Goal: Task Accomplishment & Management: Use online tool/utility

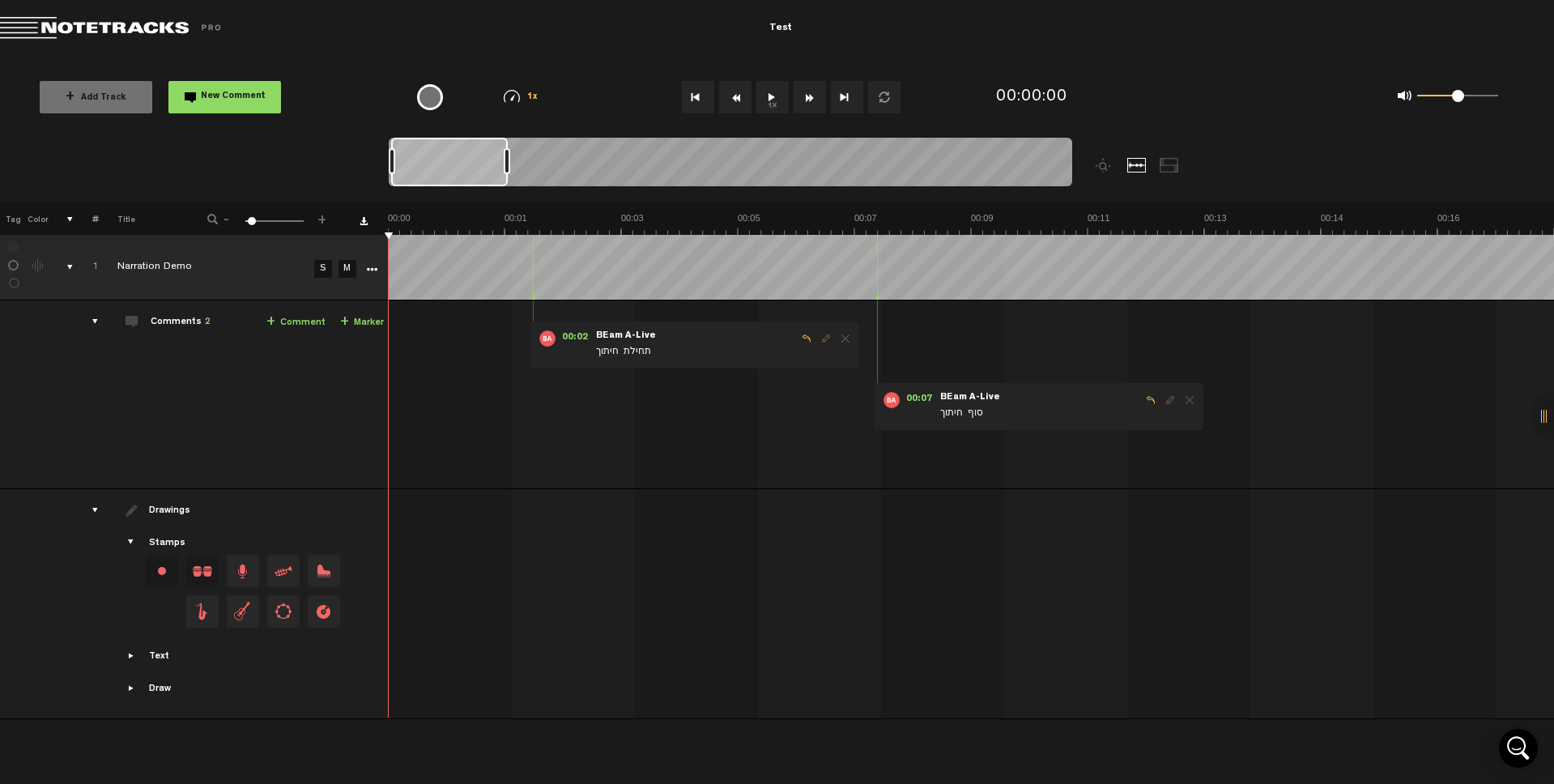
click at [472, 61] on div "+ Add Track New Comment 1x 0.25x 0.5x 0.75x 1x 1.25x 1.5x 1.75x 2x All emojis 😀…" at bounding box center [777, 97] width 1554 height 81
click at [428, 96] on div "{{ tooltip_message }}" at bounding box center [430, 96] width 26 height 26
type textarea "פ"
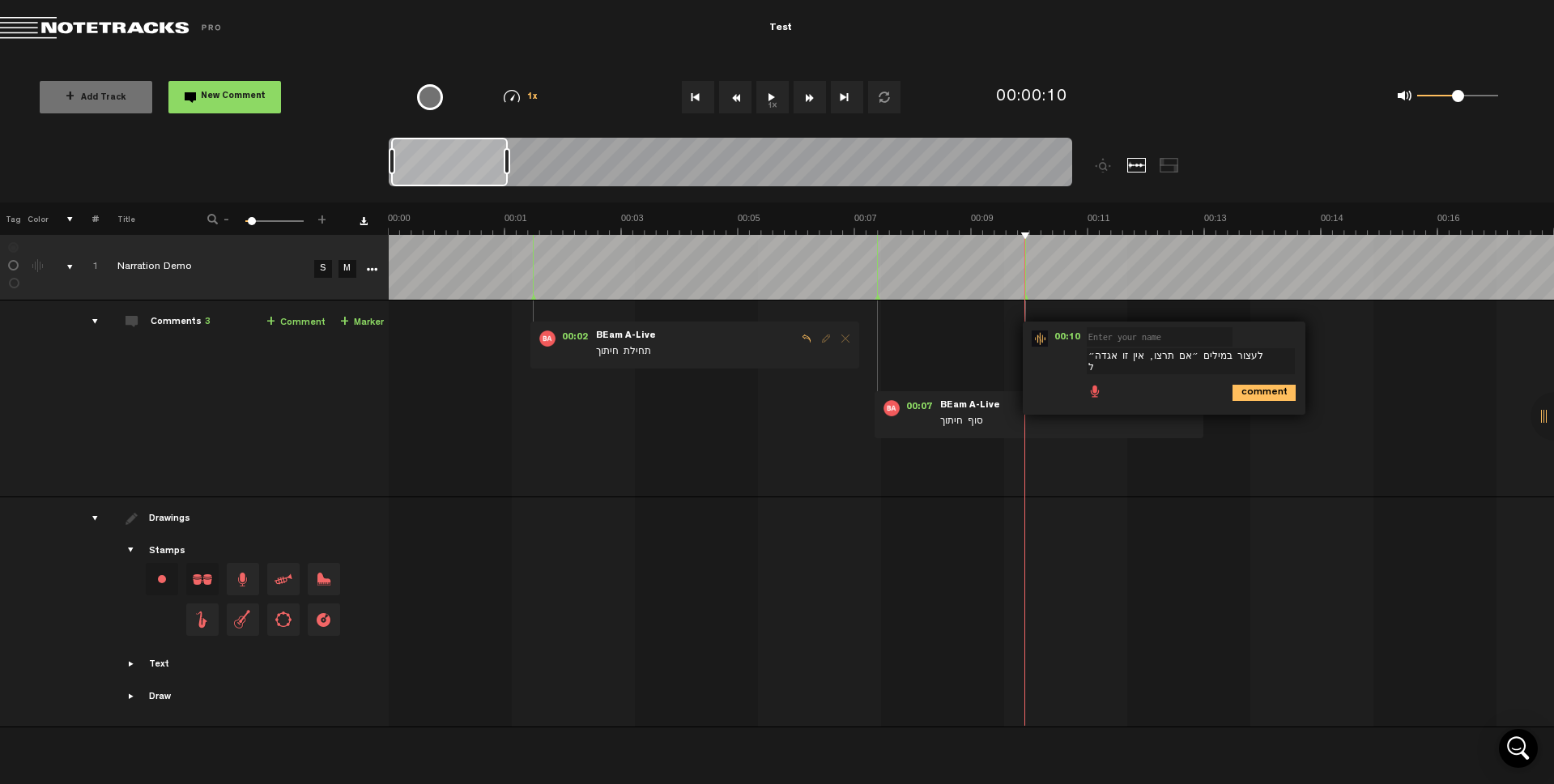
scroll to position [13, 0]
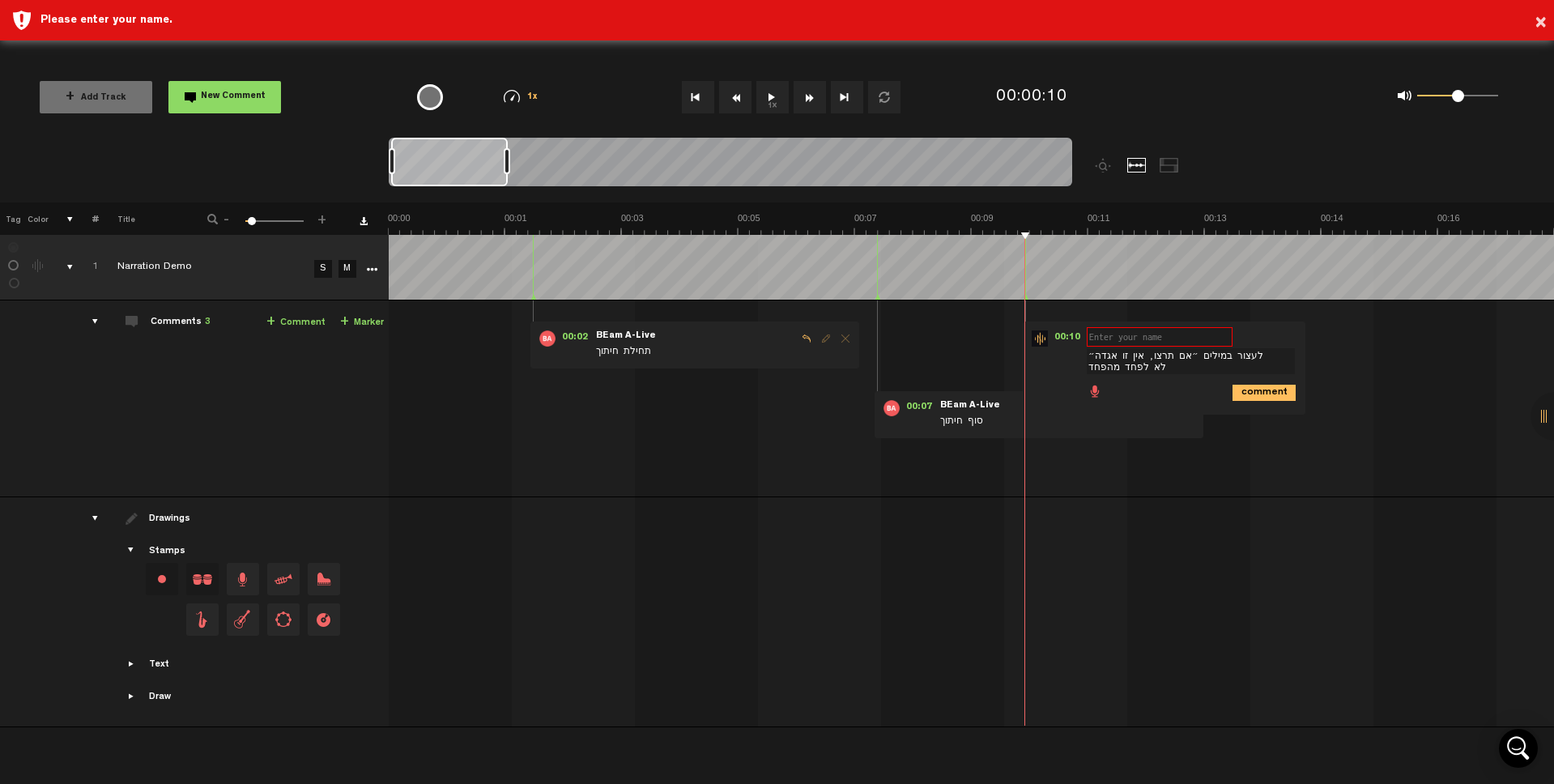
type textarea "לעצור במילים ״אם תרצו, אין זו אגדה״ לא לפחד מהפחד"
click at [1146, 332] on input "text" at bounding box center [1159, 337] width 146 height 20
type input "k"
type input "„"
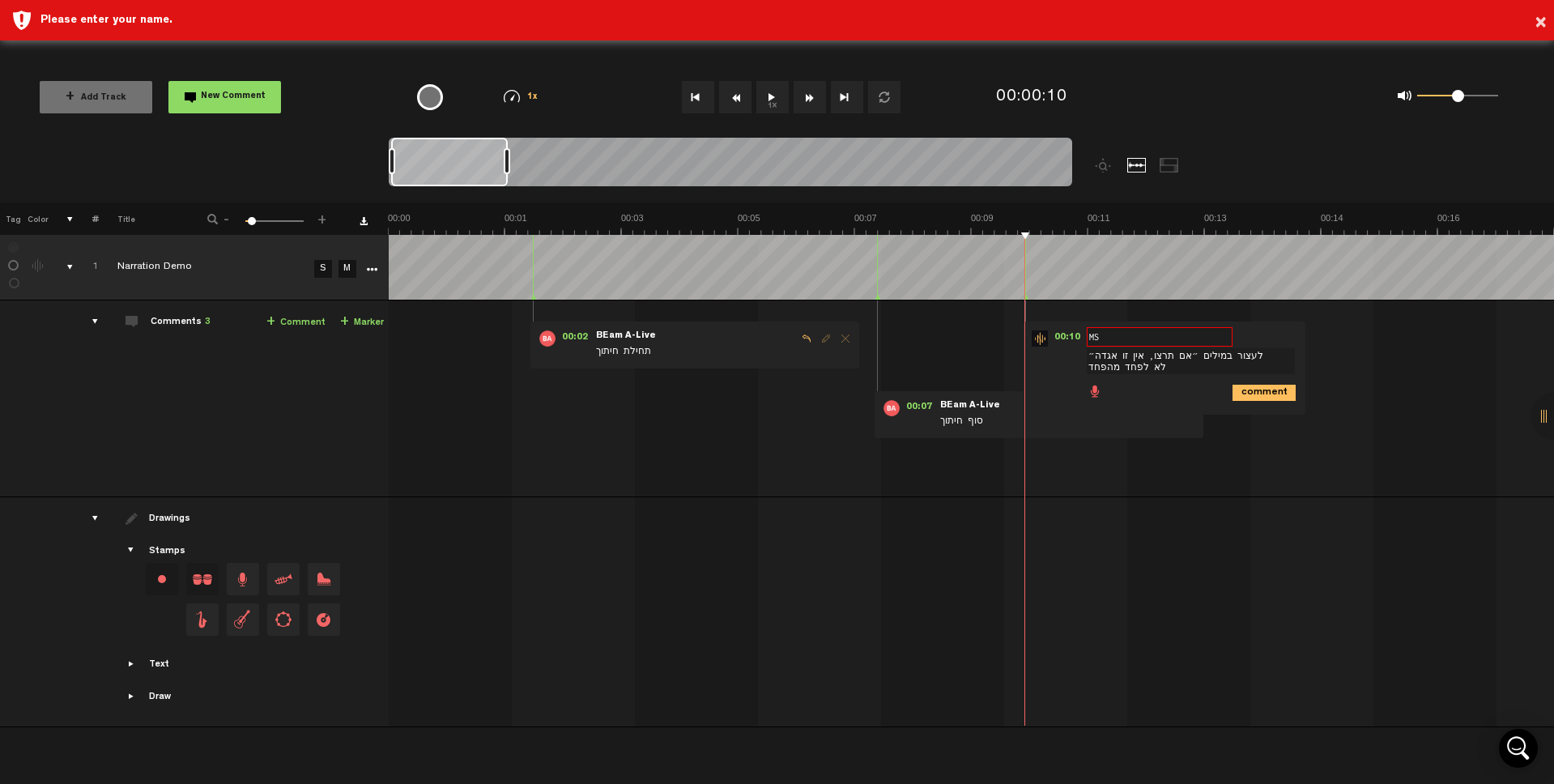
type input "MSD"
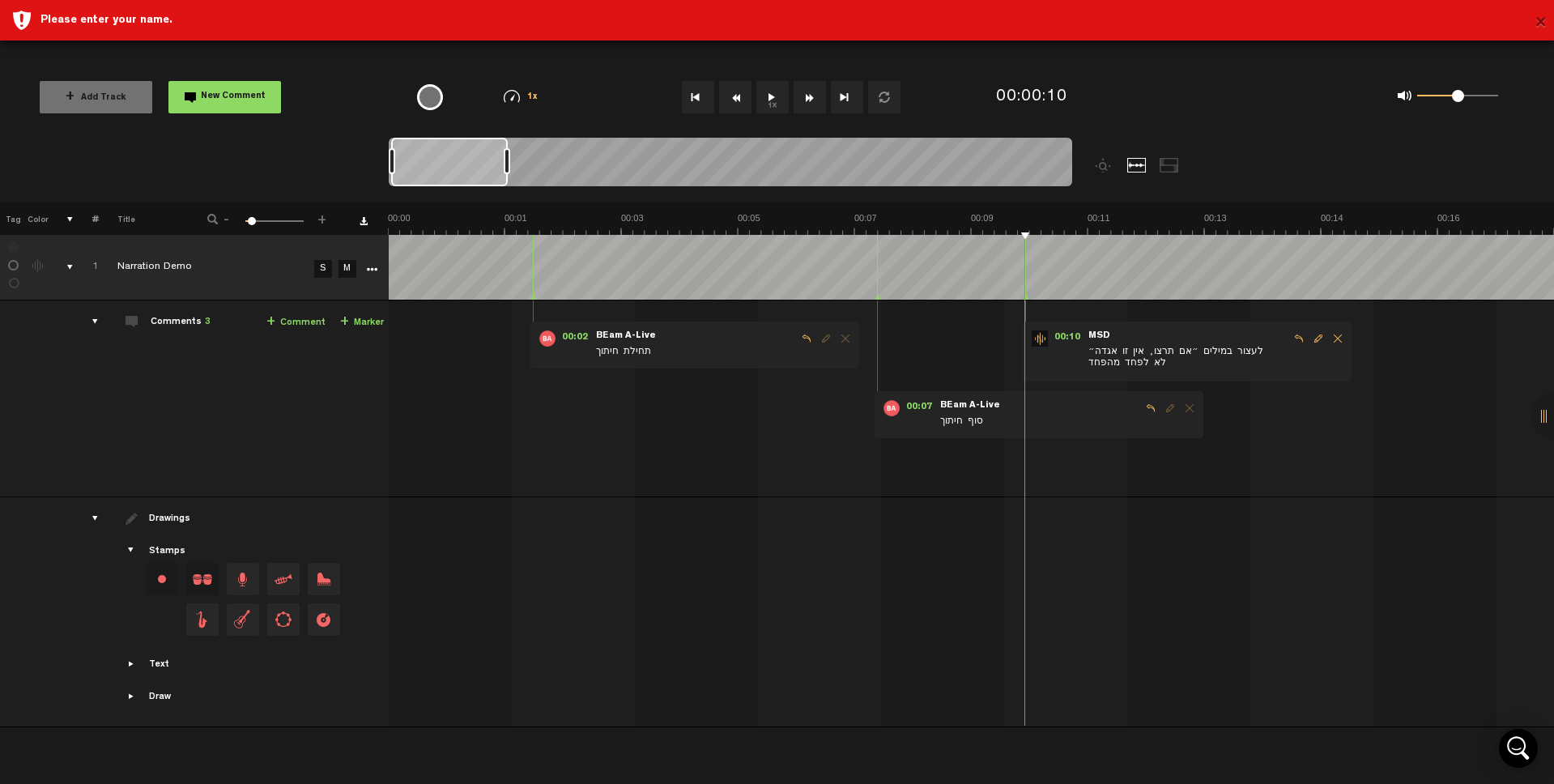
click at [1540, 27] on button "×" at bounding box center [1540, 23] width 12 height 32
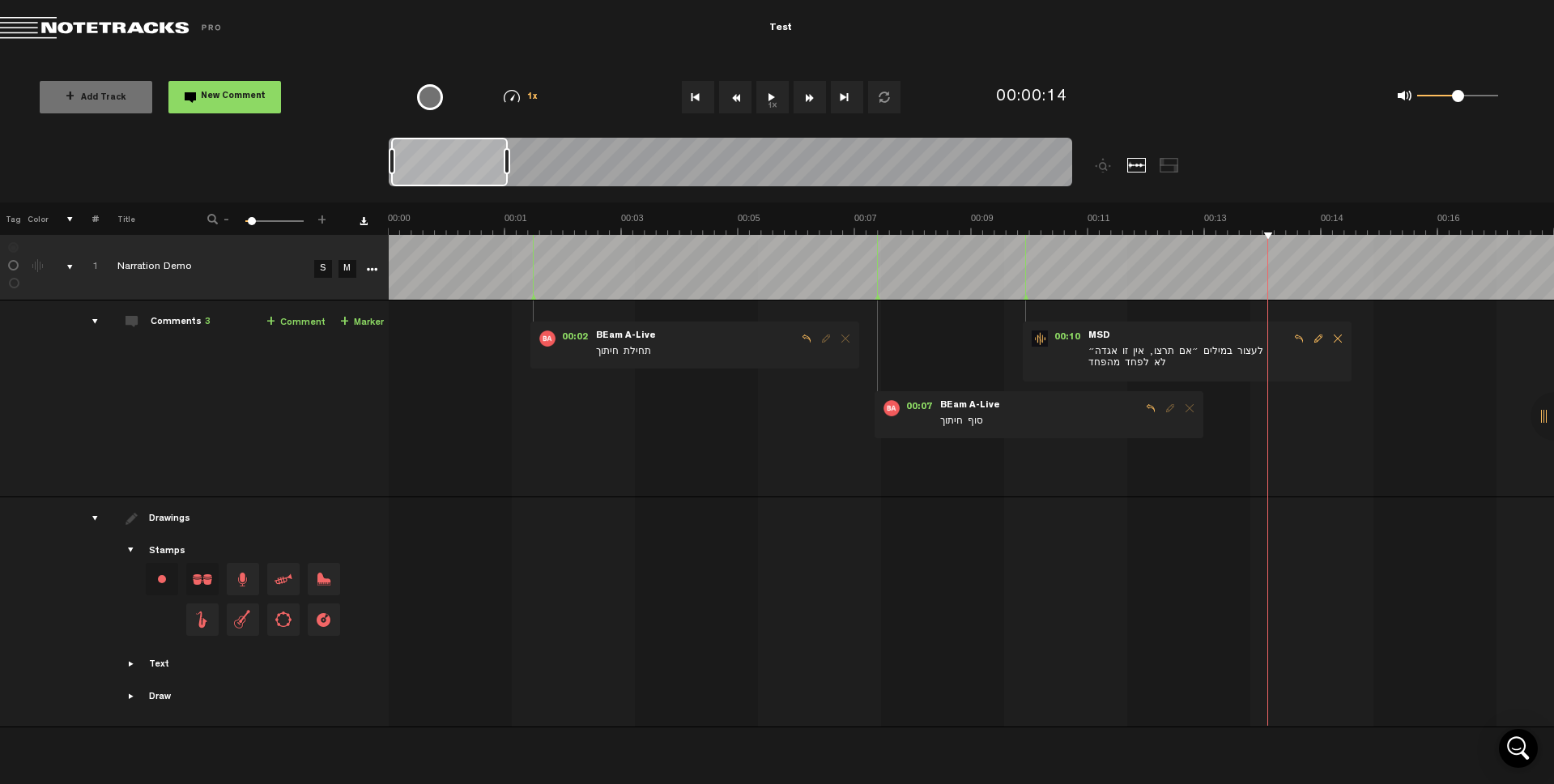
scroll to position [0, 38]
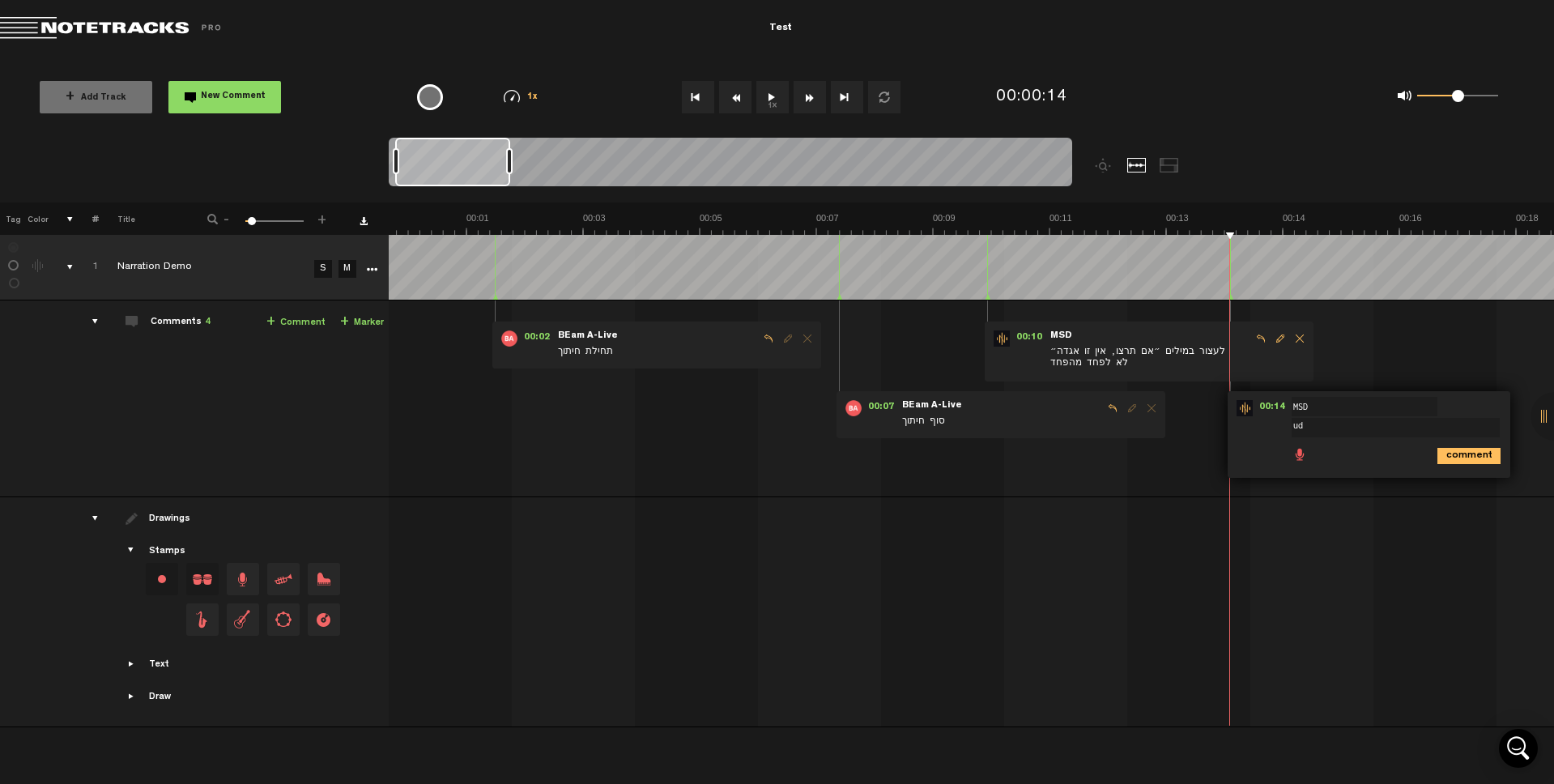
type textarea "u"
type textarea "וגם הפעם"
click at [1461, 464] on div "comment" at bounding box center [1371, 454] width 270 height 31
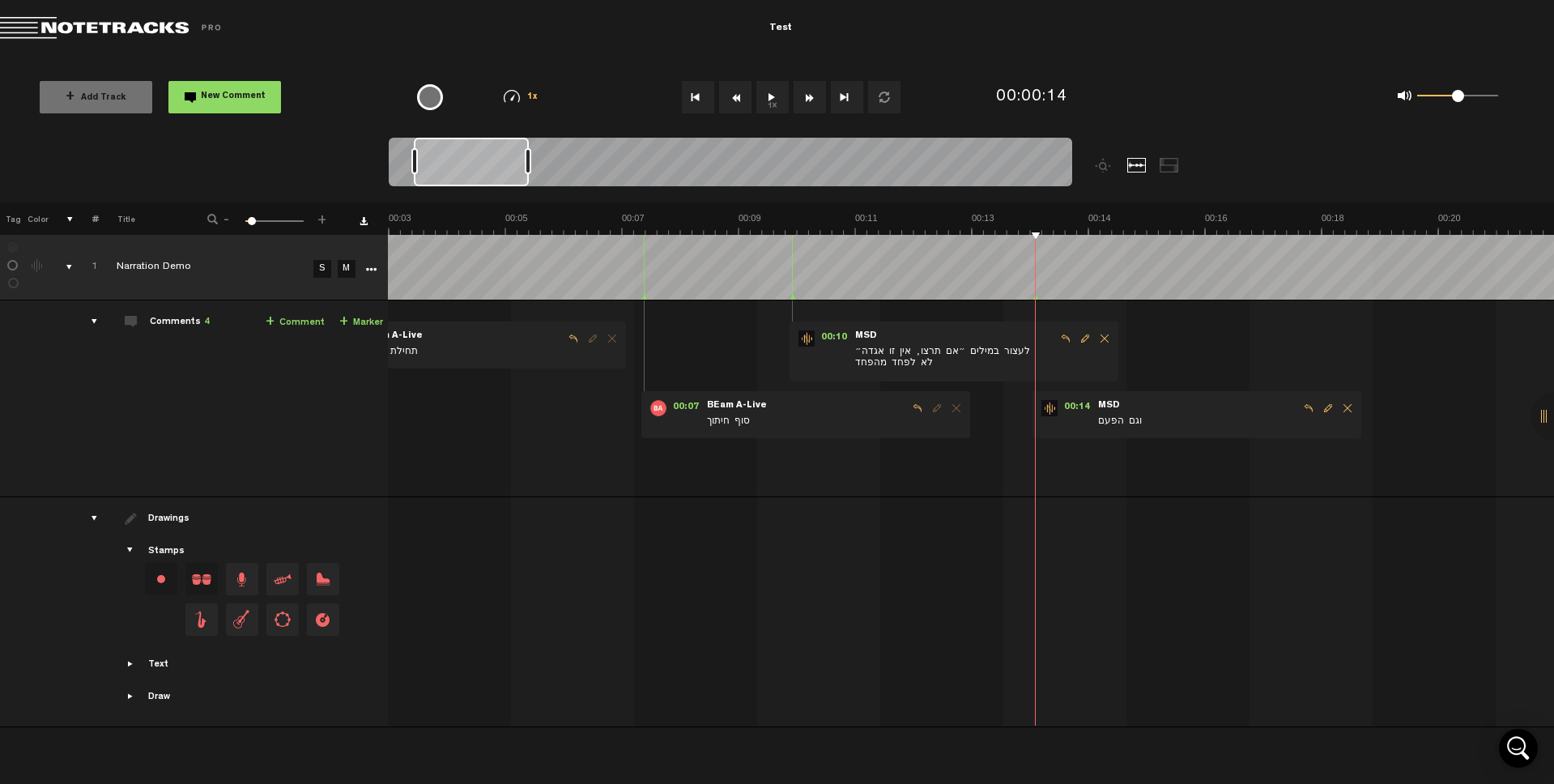
scroll to position [0, 524]
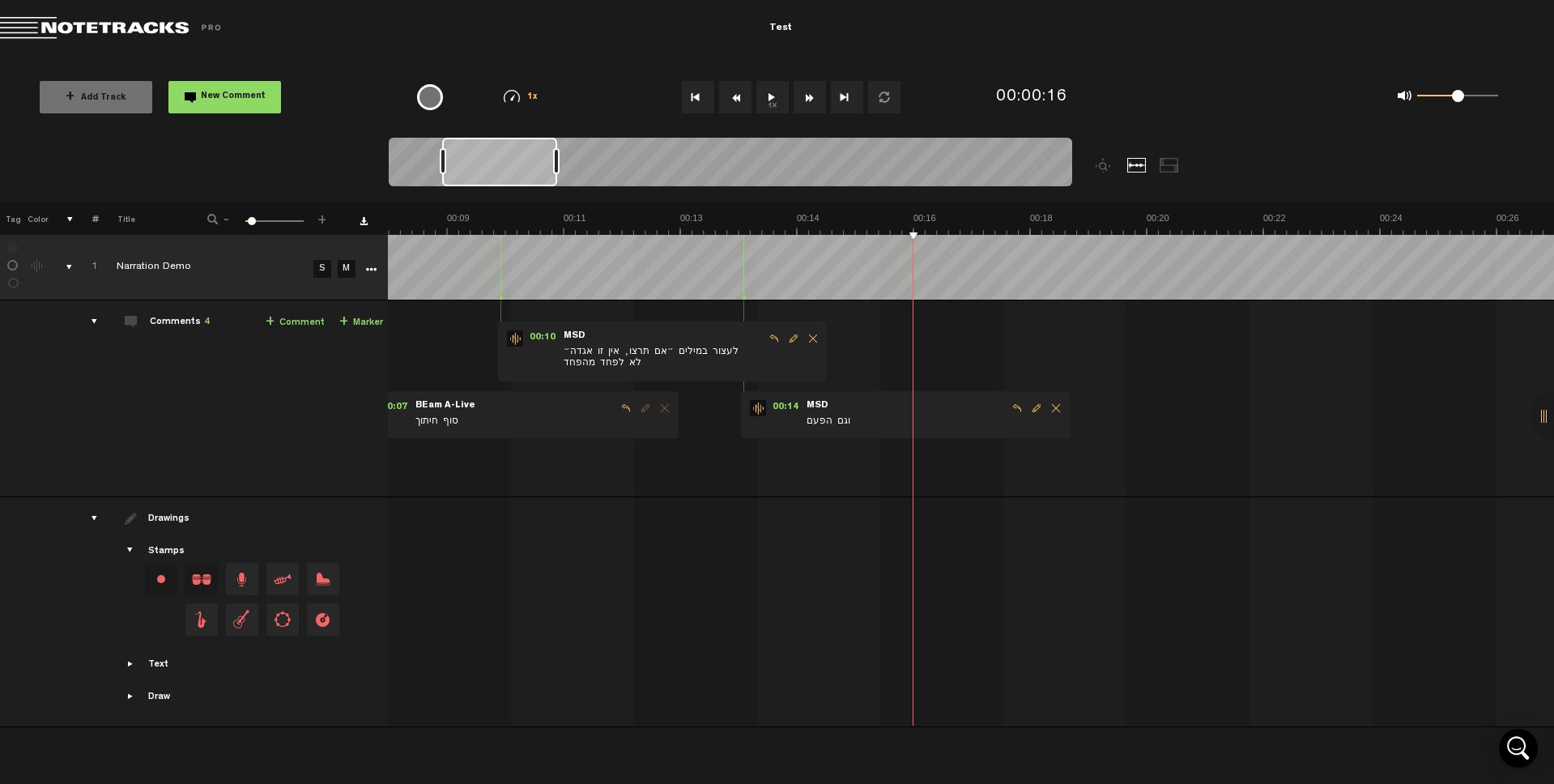
click at [773, 105] on button "1x" at bounding box center [772, 96] width 32 height 32
click at [773, 102] on button "1x" at bounding box center [772, 96] width 32 height 32
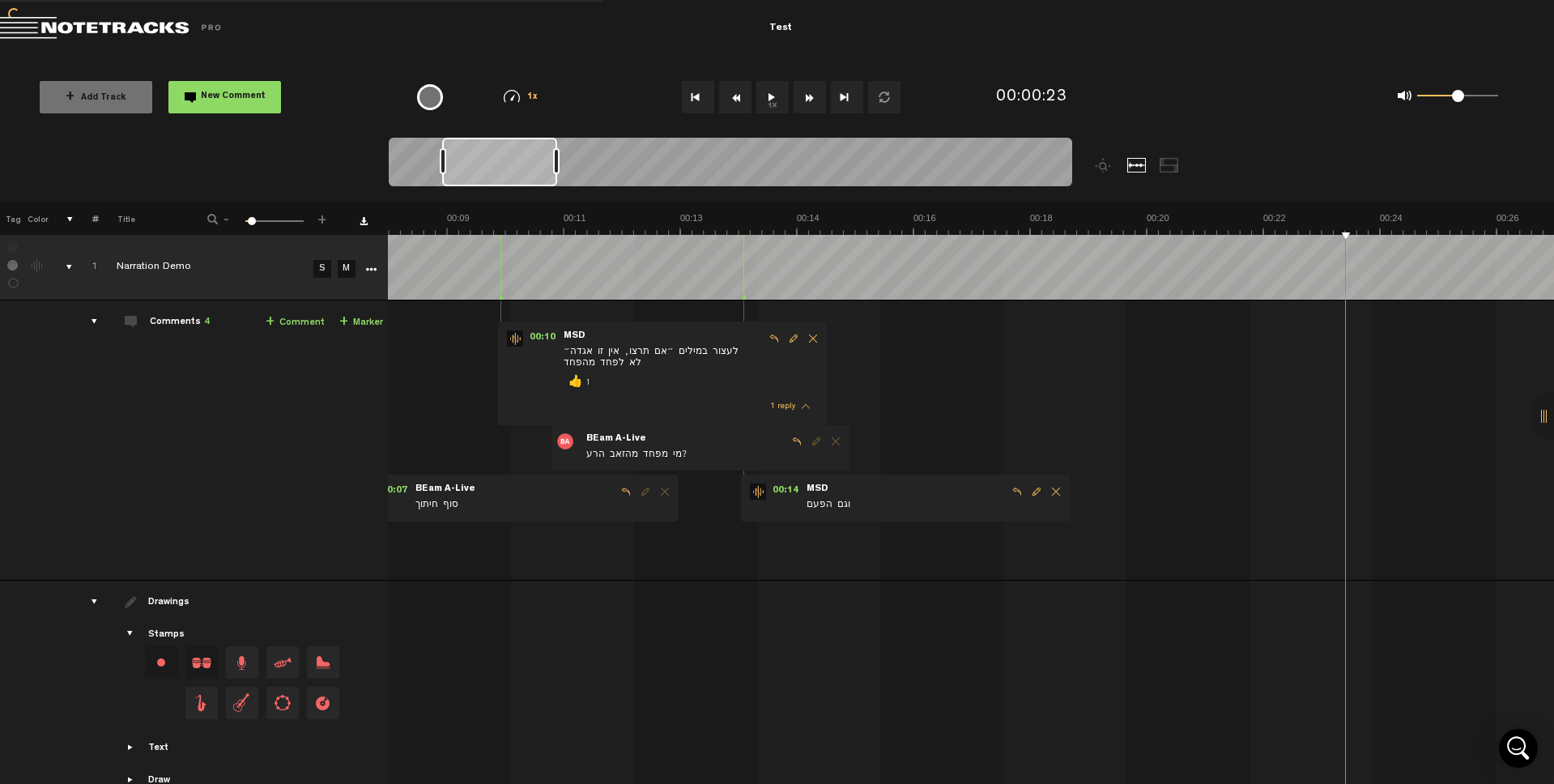
checkbox input "true"
checkbox input "false"
checkbox input "true"
checkbox input "false"
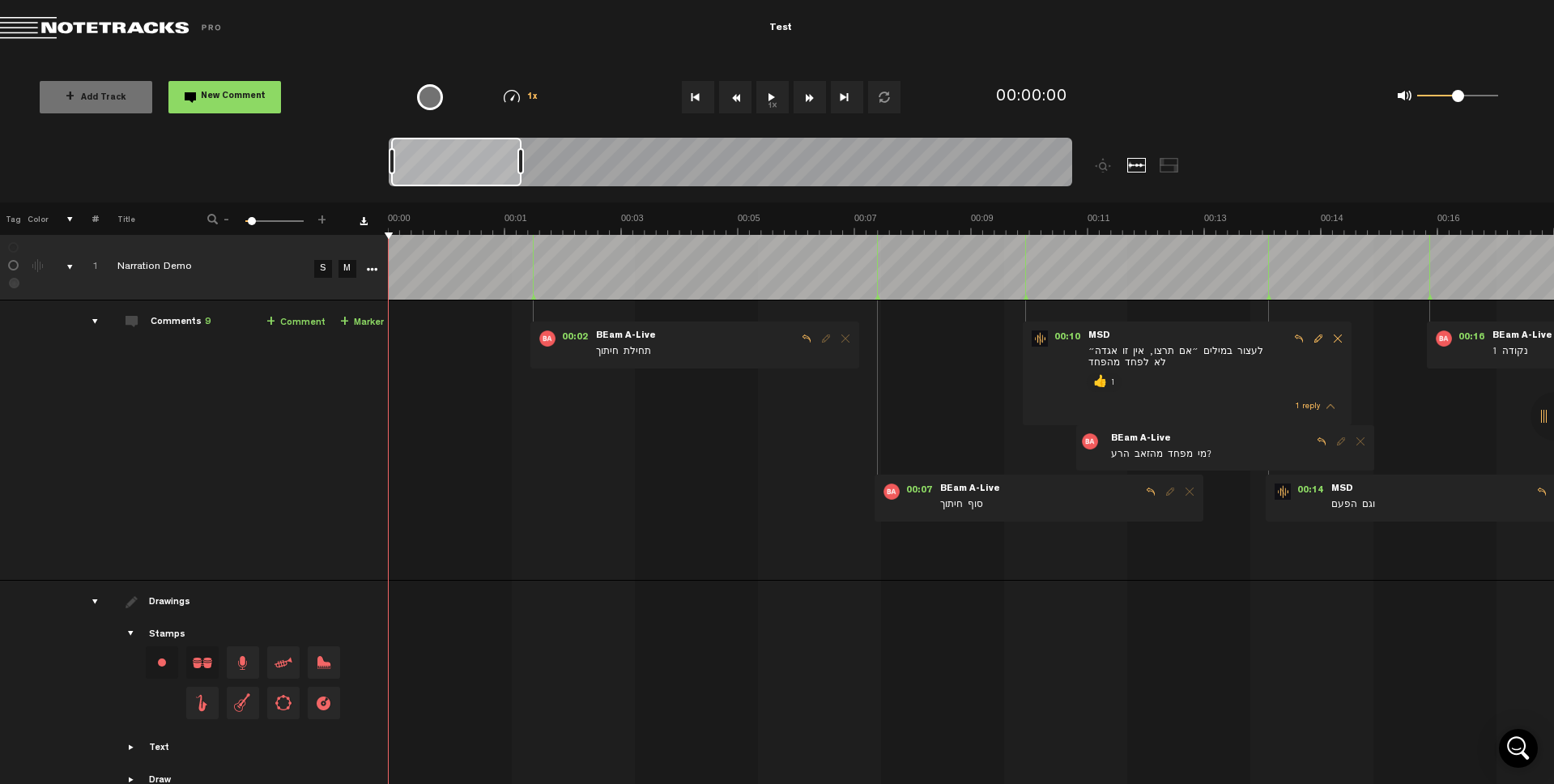
drag, startPoint x: 505, startPoint y: 163, endPoint x: 519, endPoint y: 167, distance: 14.6
click at [519, 167] on div at bounding box center [521, 161] width 7 height 26
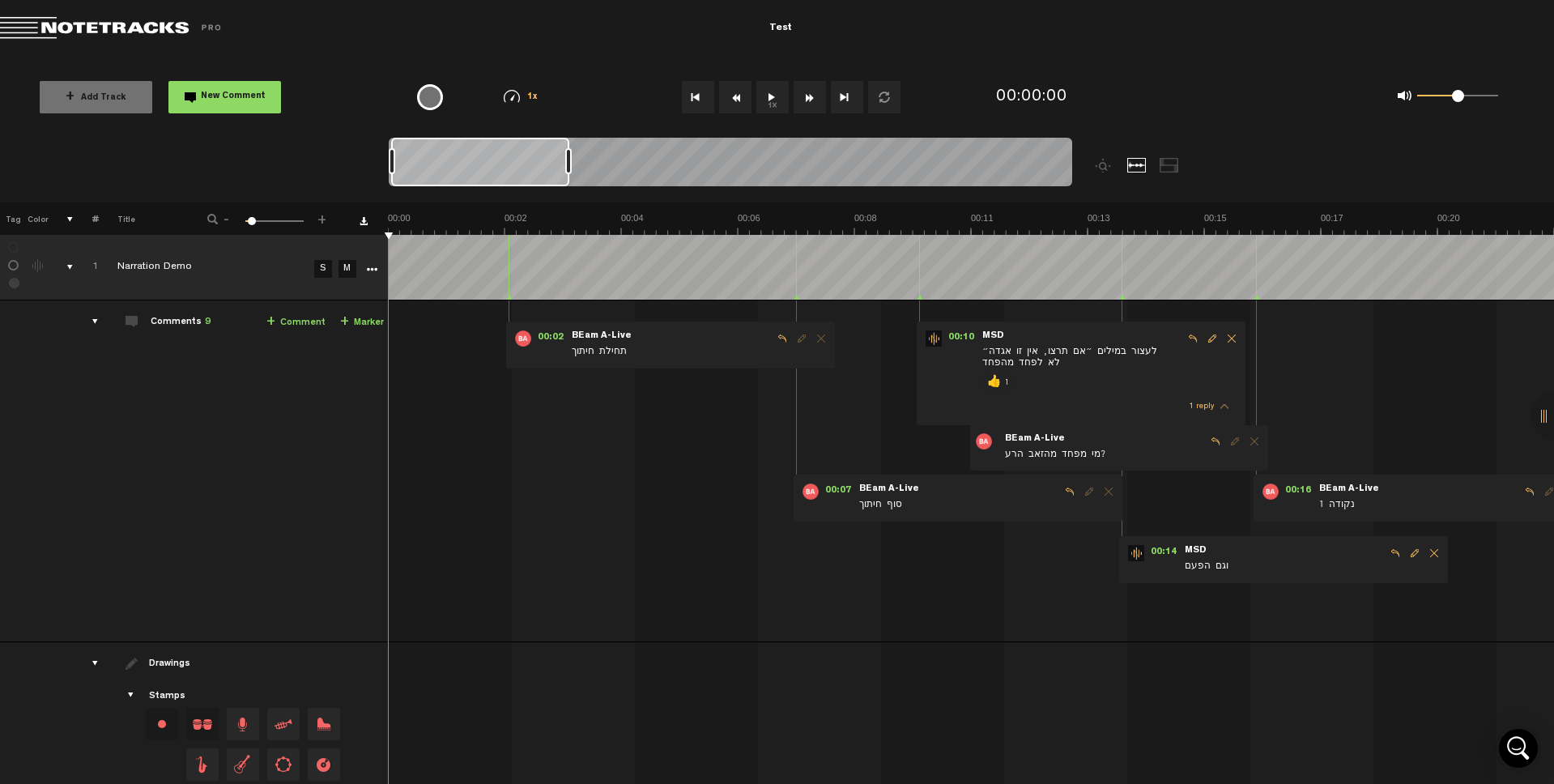
drag, startPoint x: 519, startPoint y: 167, endPoint x: 567, endPoint y: 178, distance: 49.2
click at [567, 178] on div at bounding box center [730, 165] width 683 height 54
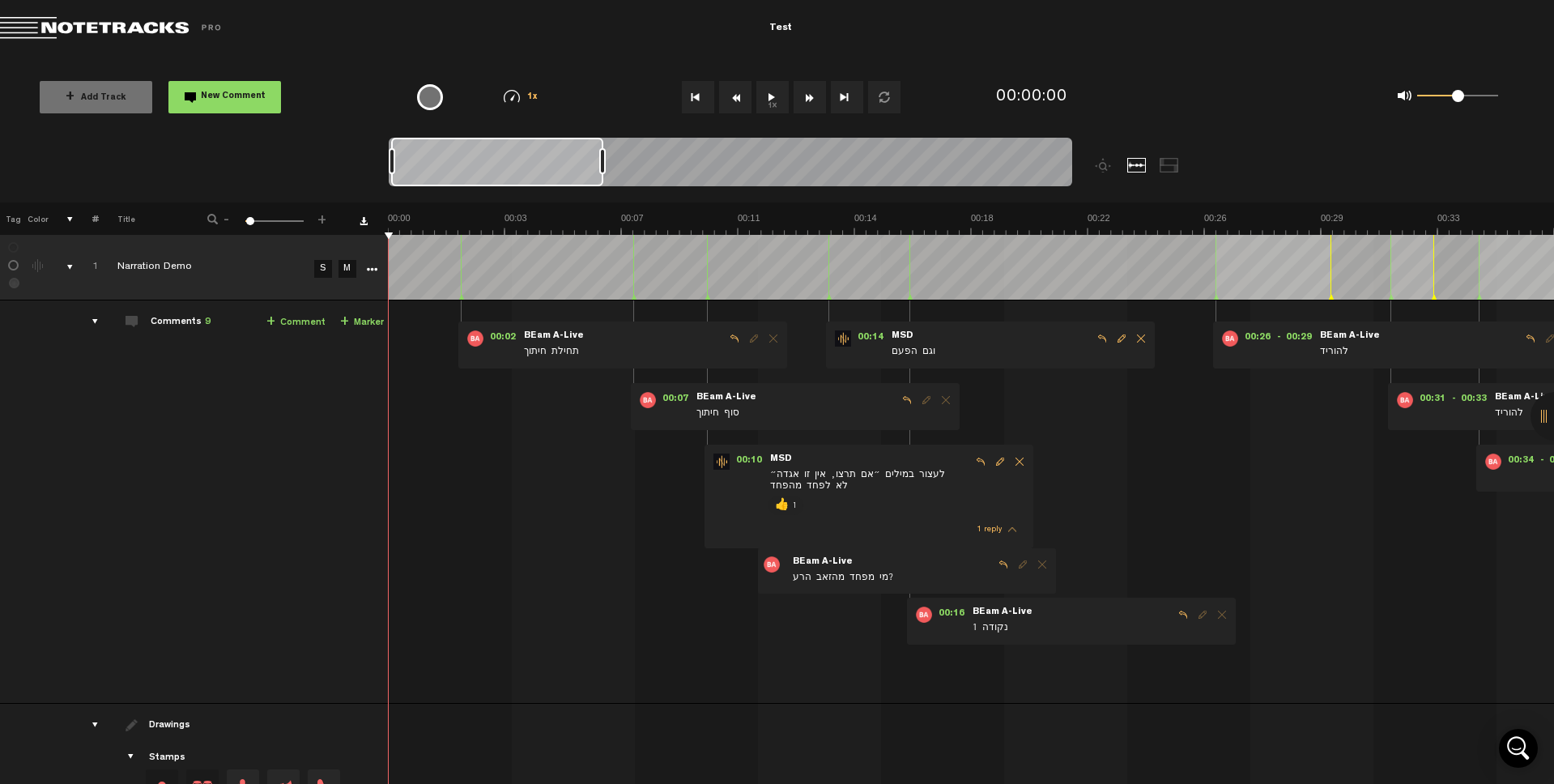
drag, startPoint x: 566, startPoint y: 167, endPoint x: 603, endPoint y: 176, distance: 38.1
click at [603, 176] on div at bounding box center [730, 165] width 683 height 54
drag, startPoint x: 603, startPoint y: 164, endPoint x: 655, endPoint y: 176, distance: 53.4
click at [655, 176] on div at bounding box center [730, 165] width 683 height 54
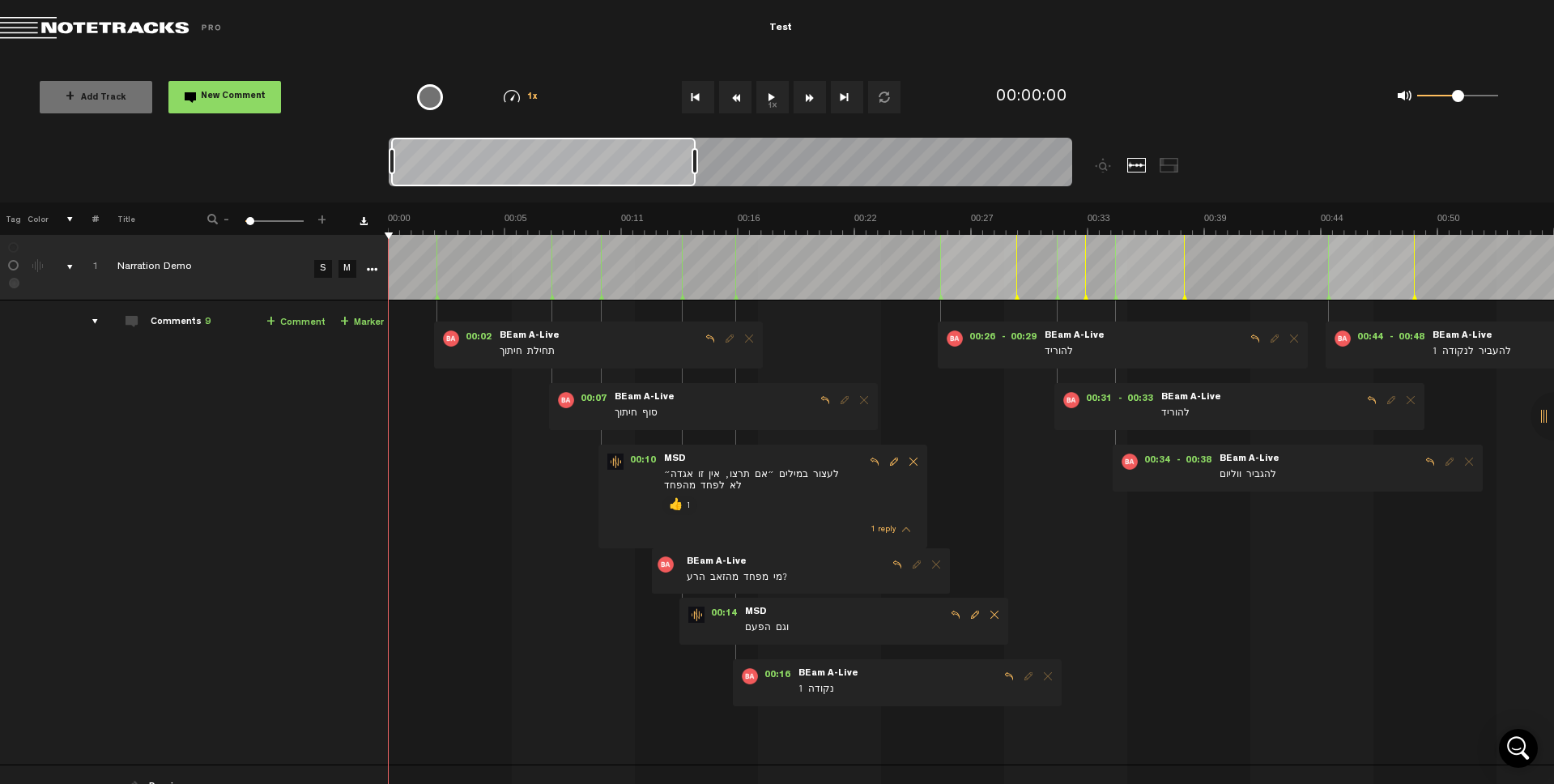
drag, startPoint x: 656, startPoint y: 163, endPoint x: 695, endPoint y: 172, distance: 40.0
click at [695, 172] on div at bounding box center [695, 161] width 7 height 26
click at [346, 270] on link "M" at bounding box center [348, 269] width 18 height 18
click at [93, 318] on div "comments" at bounding box center [88, 322] width 25 height 16
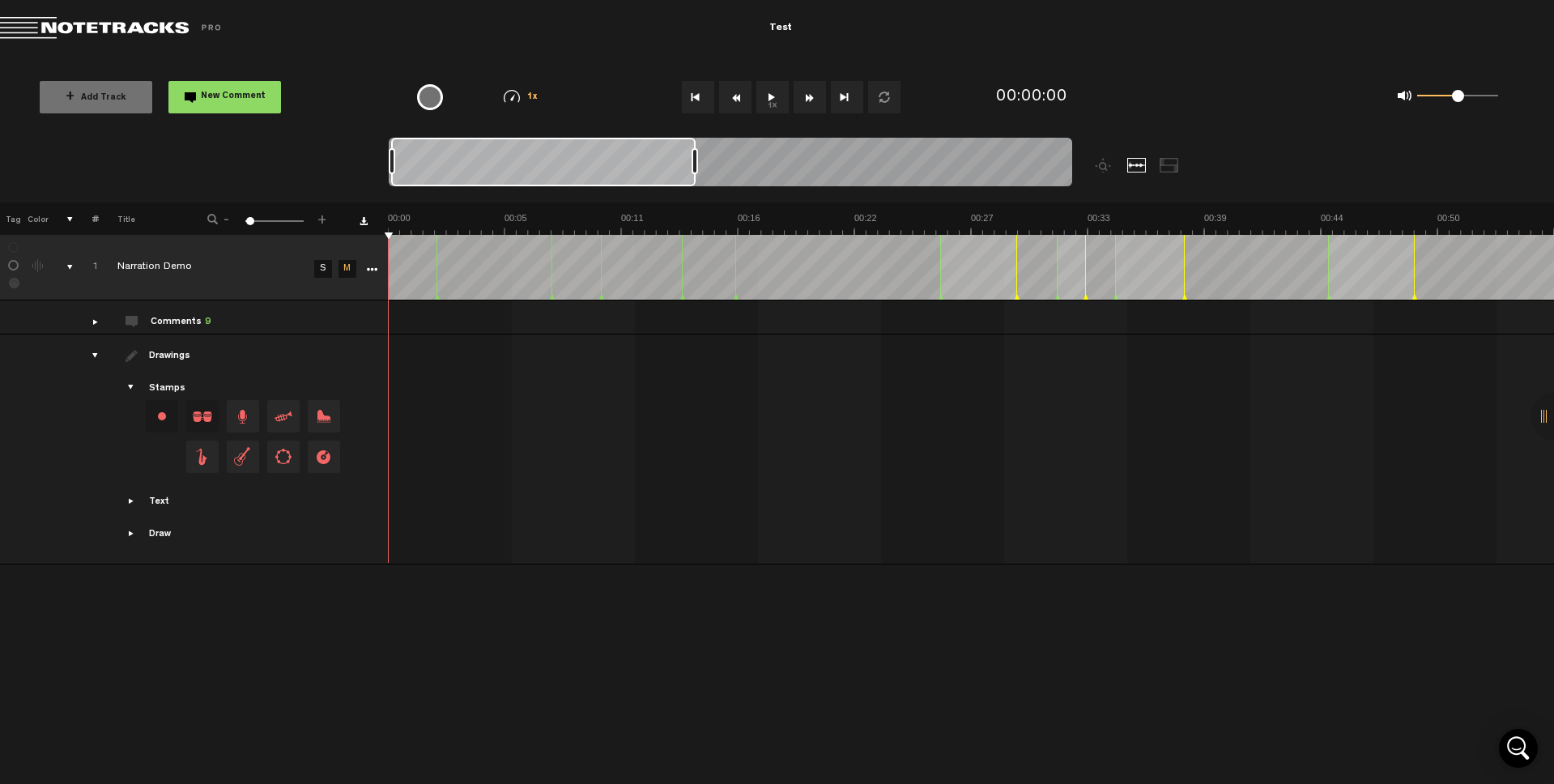
click at [95, 351] on div "drawings" at bounding box center [88, 355] width 25 height 16
click at [373, 265] on icon "More" at bounding box center [372, 270] width 12 height 12
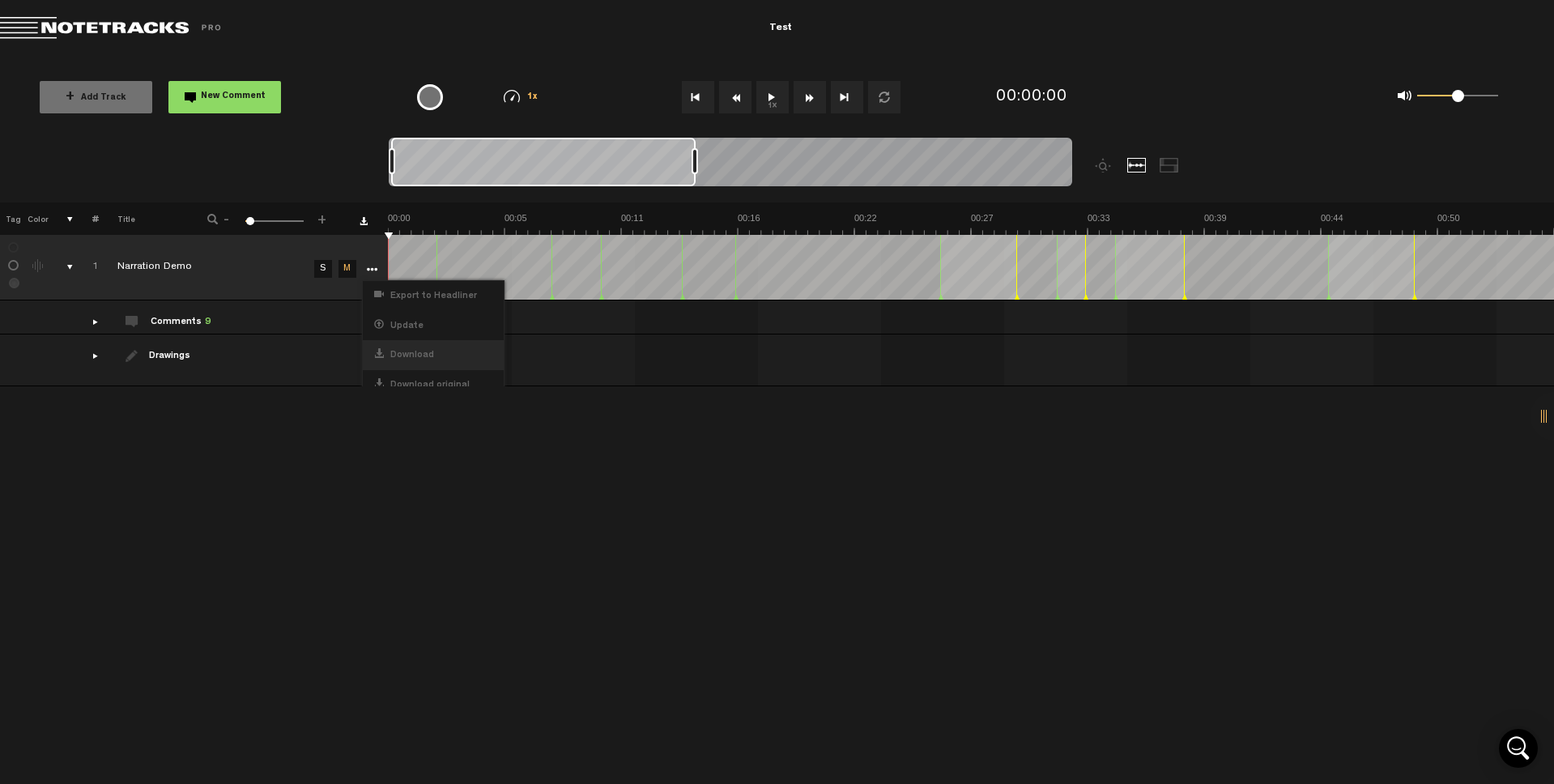
click at [385, 354] on div "Download" at bounding box center [433, 355] width 141 height 30
click at [773, 101] on button "1x" at bounding box center [772, 96] width 32 height 32
click at [773, 97] on button "1x" at bounding box center [772, 96] width 32 height 32
checkbox input "true"
checkbox input "false"
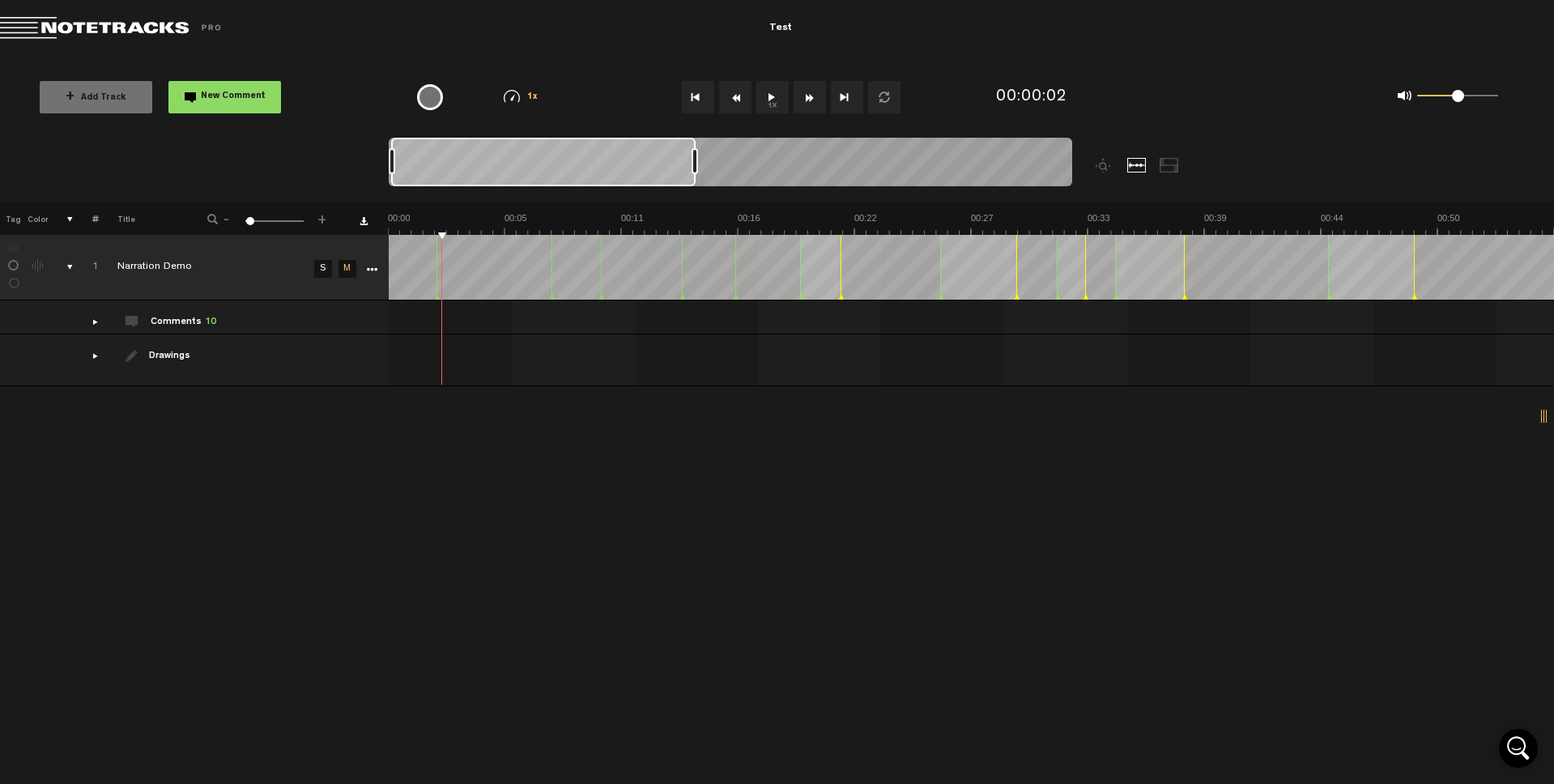
click at [769, 96] on button "1x" at bounding box center [772, 96] width 32 height 32
